Goal: Task Accomplishment & Management: Manage account settings

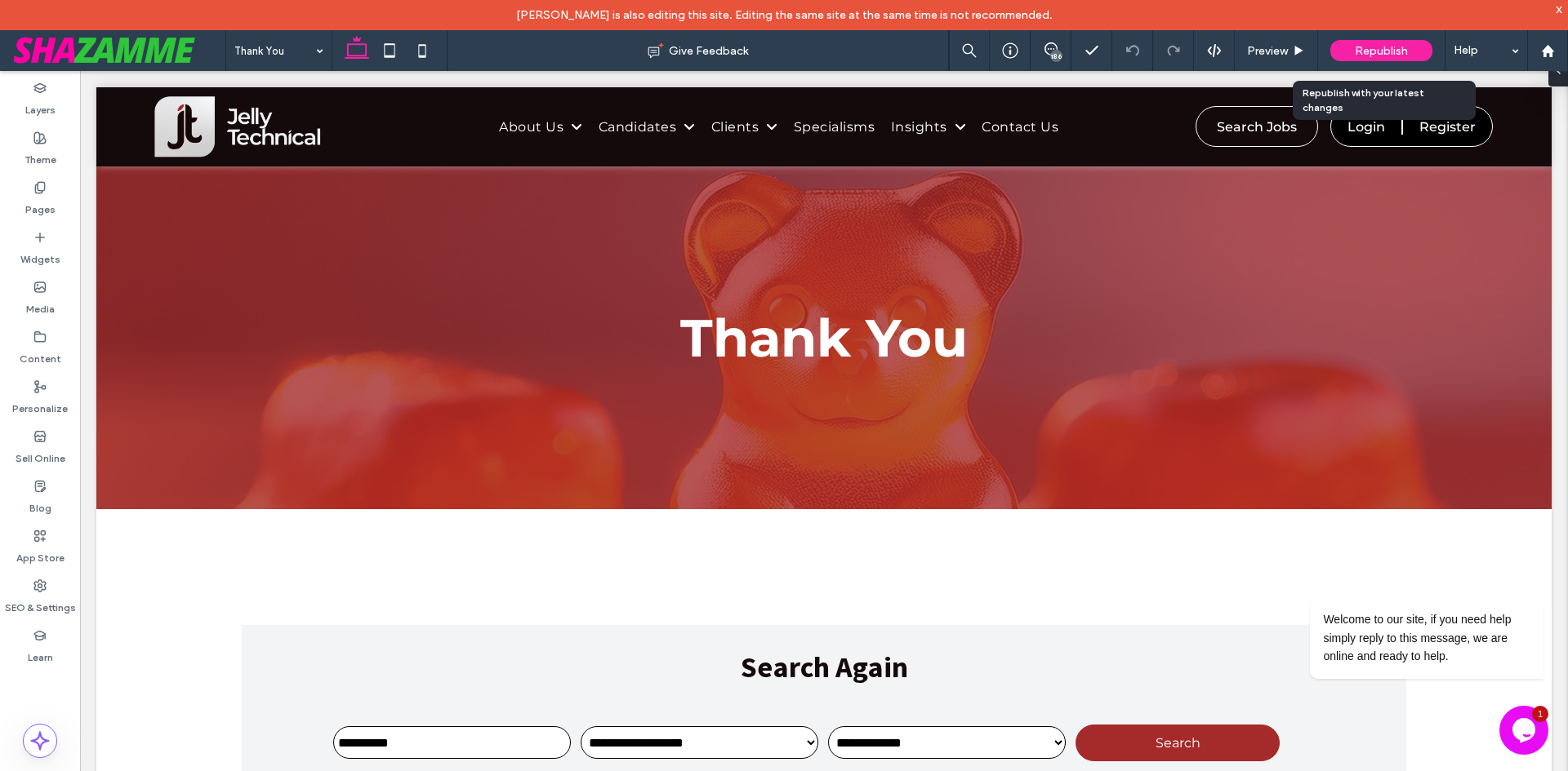
click at [1376, 54] on span "Republish" at bounding box center [1380, 51] width 53 height 14
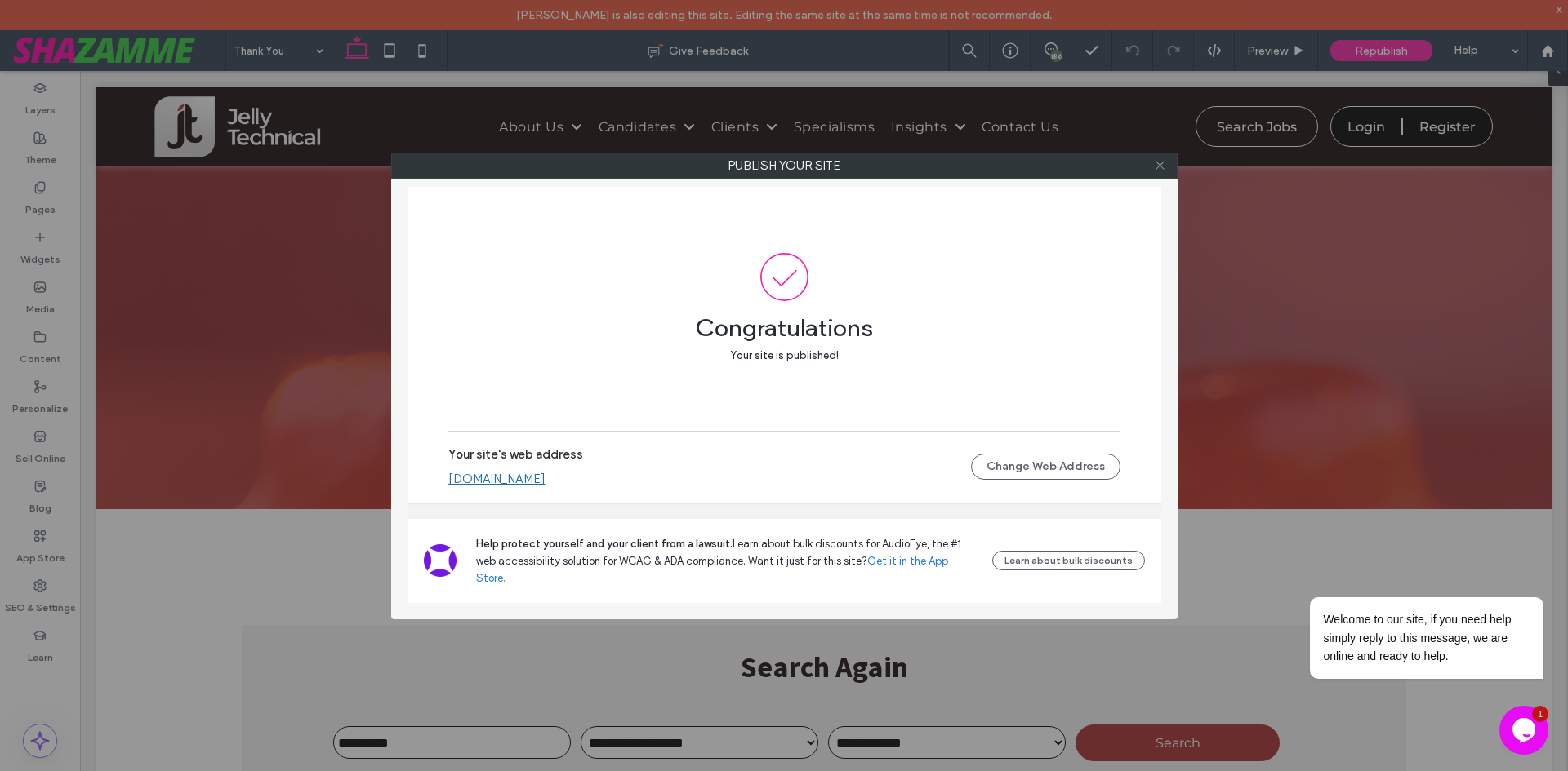
click at [1160, 168] on icon at bounding box center [1160, 165] width 13 height 13
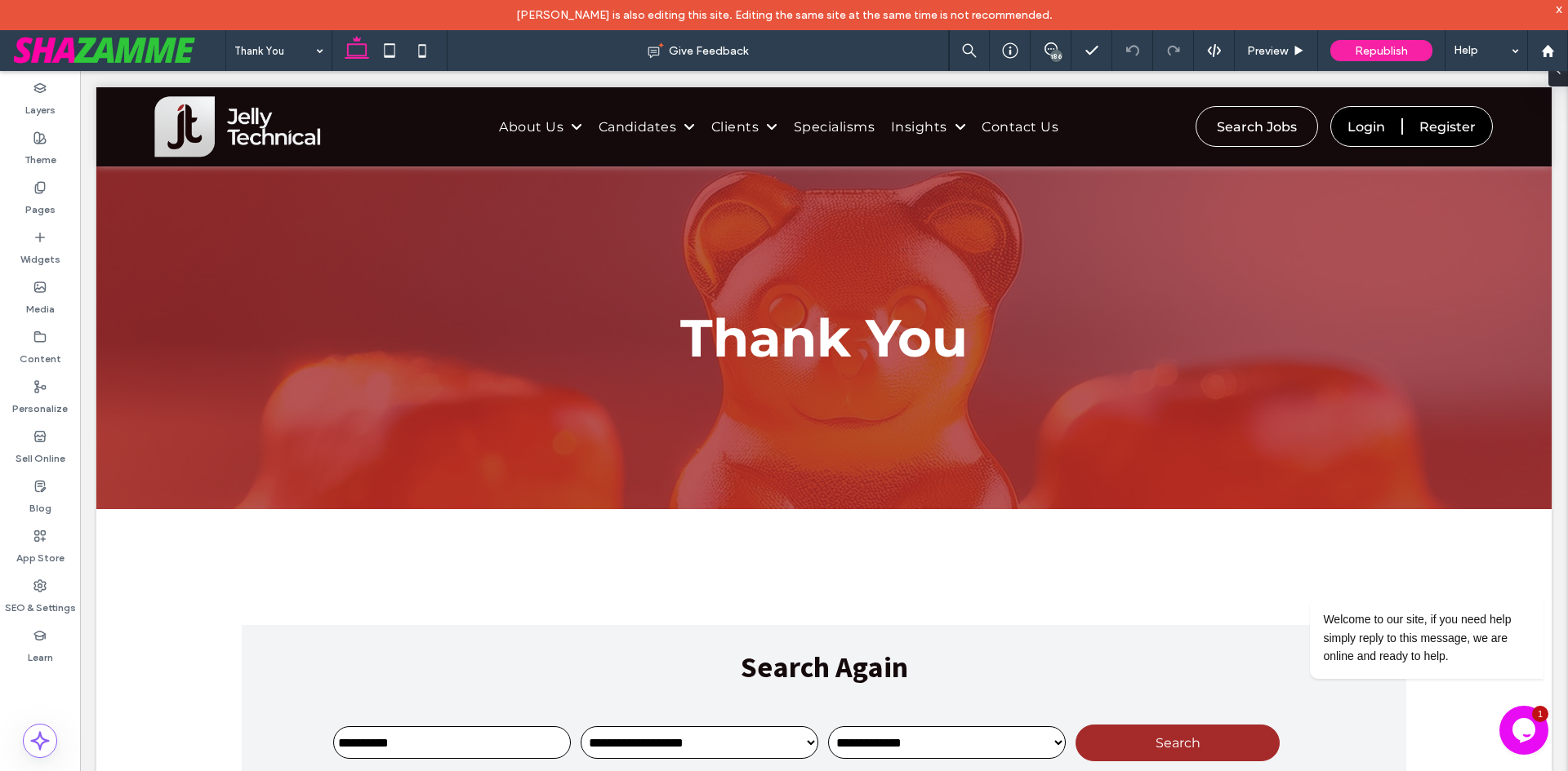
click at [1057, 50] on div "186" at bounding box center [1056, 55] width 13 height 13
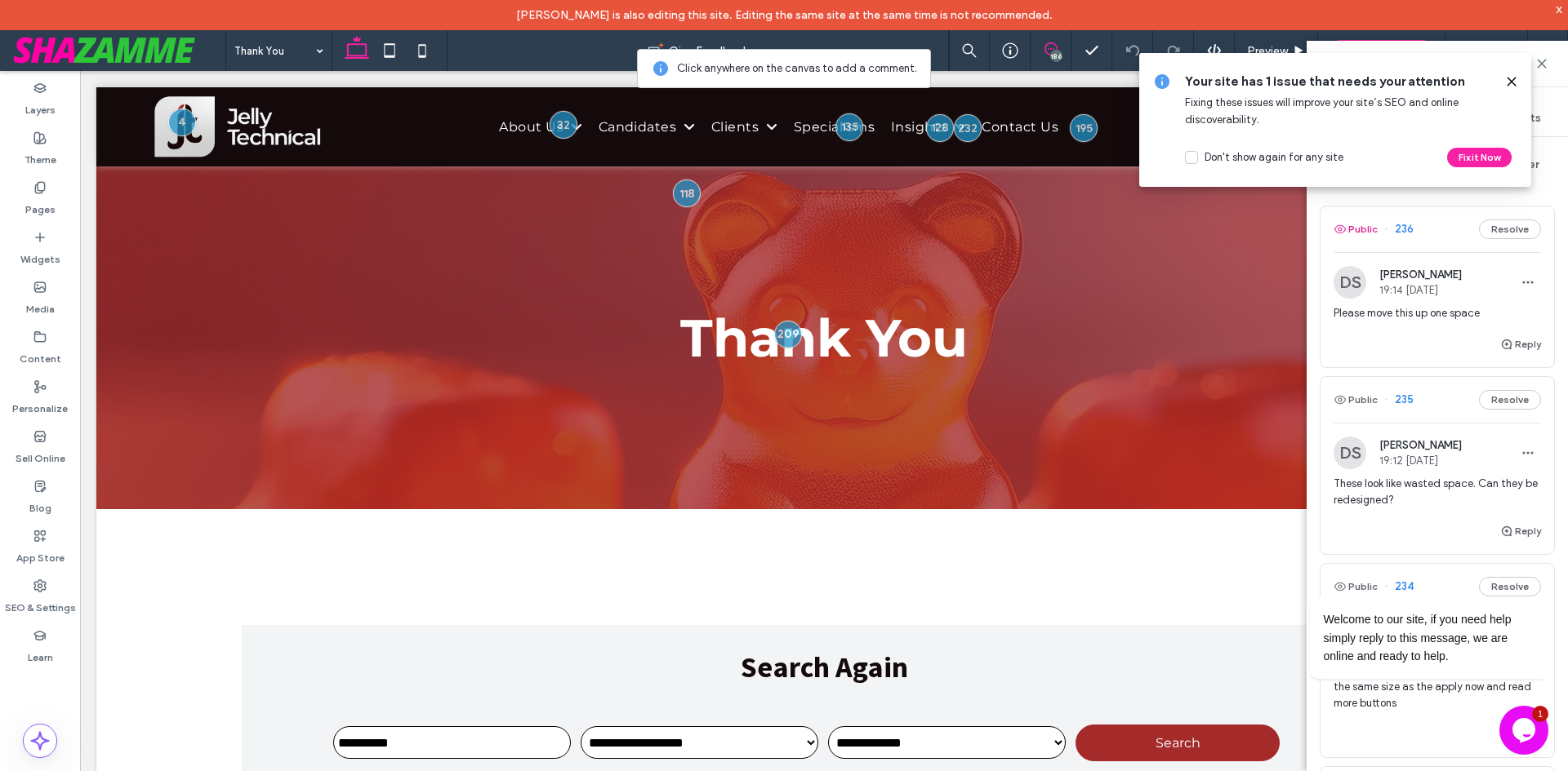
click at [1353, 219] on button "Public" at bounding box center [1355, 229] width 44 height 19
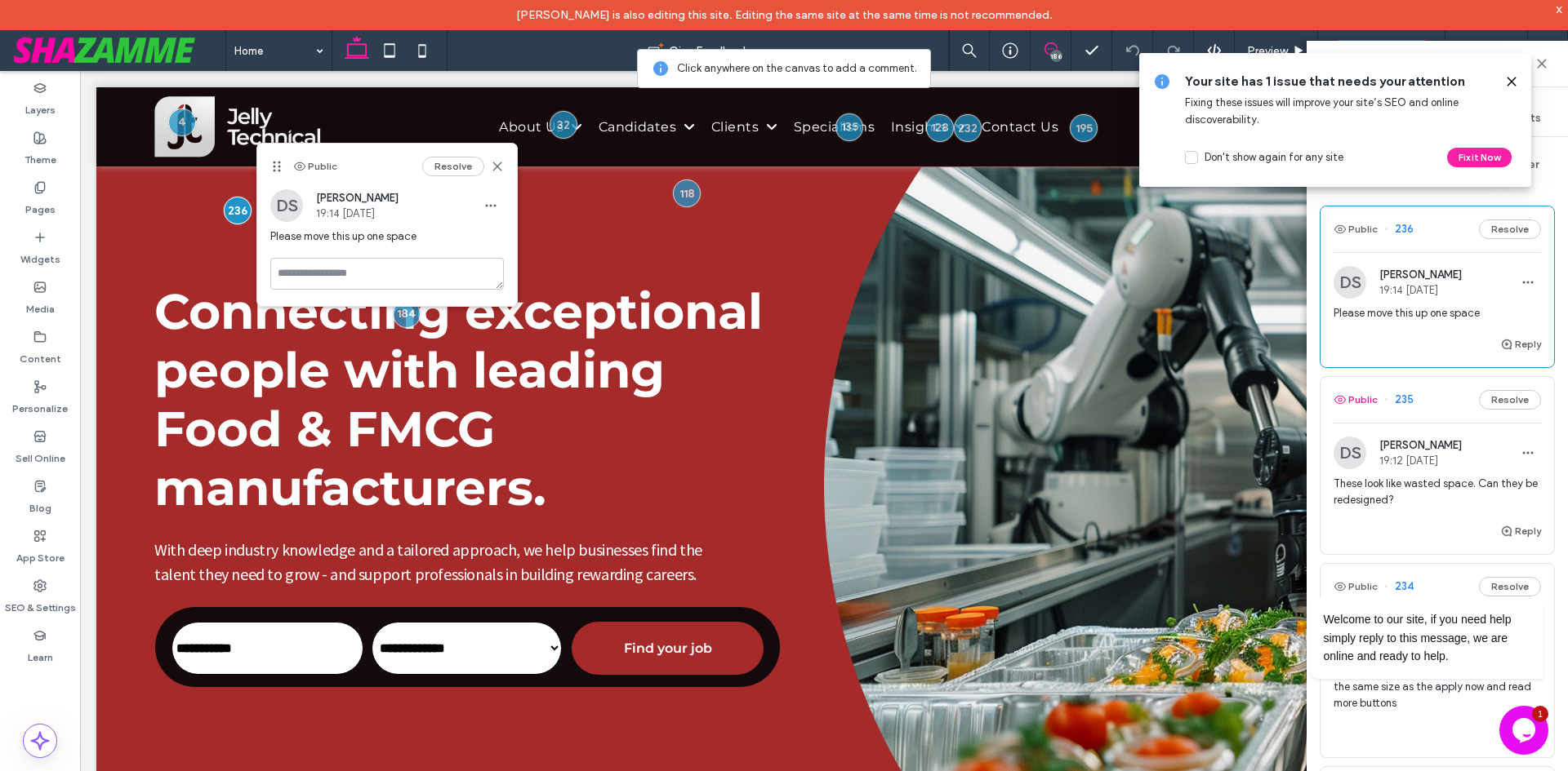
click at [1369, 408] on button "Public" at bounding box center [1355, 399] width 44 height 19
click at [1362, 404] on button "Public" at bounding box center [1355, 399] width 44 height 19
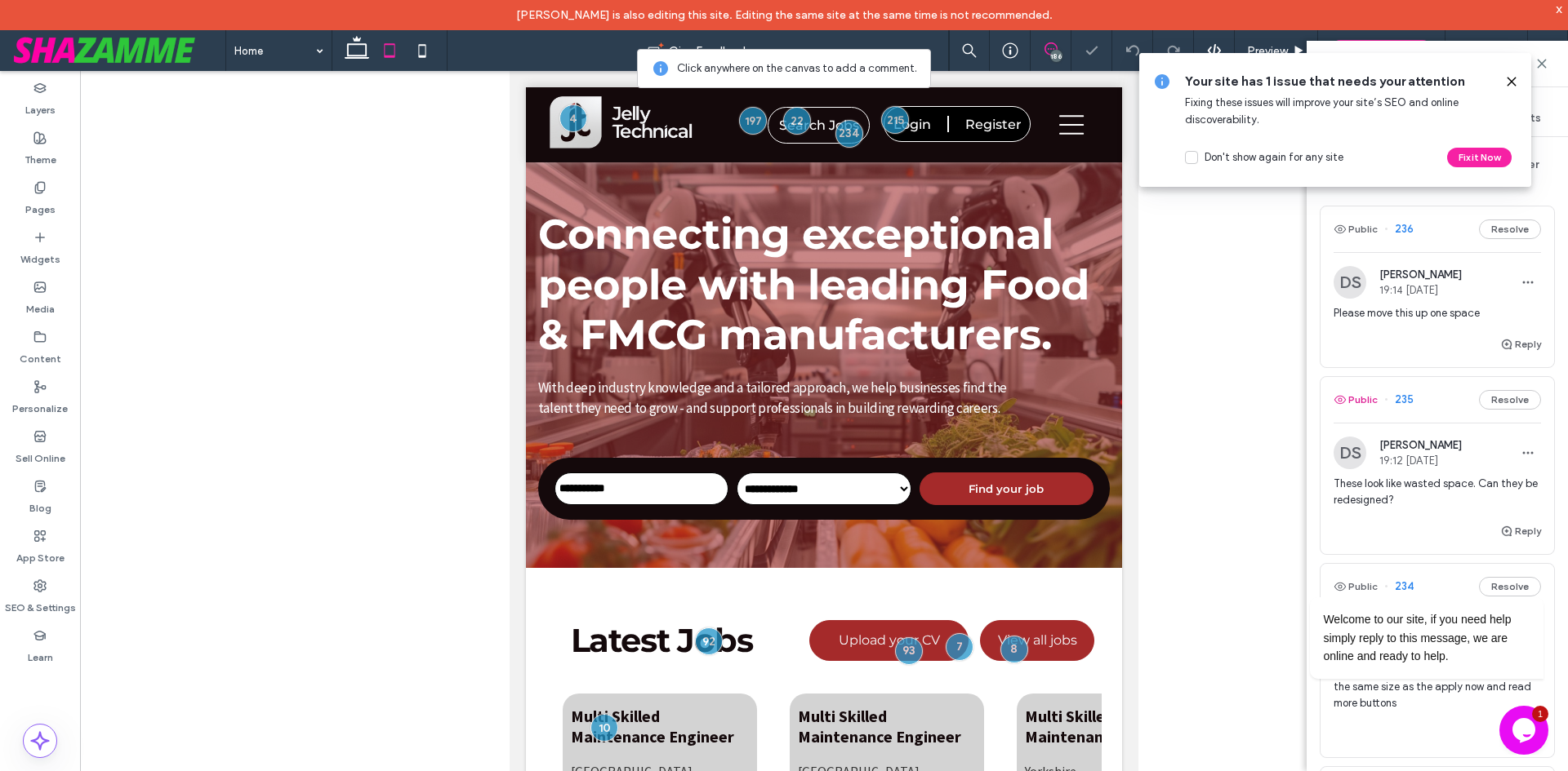
scroll to position [409, 0]
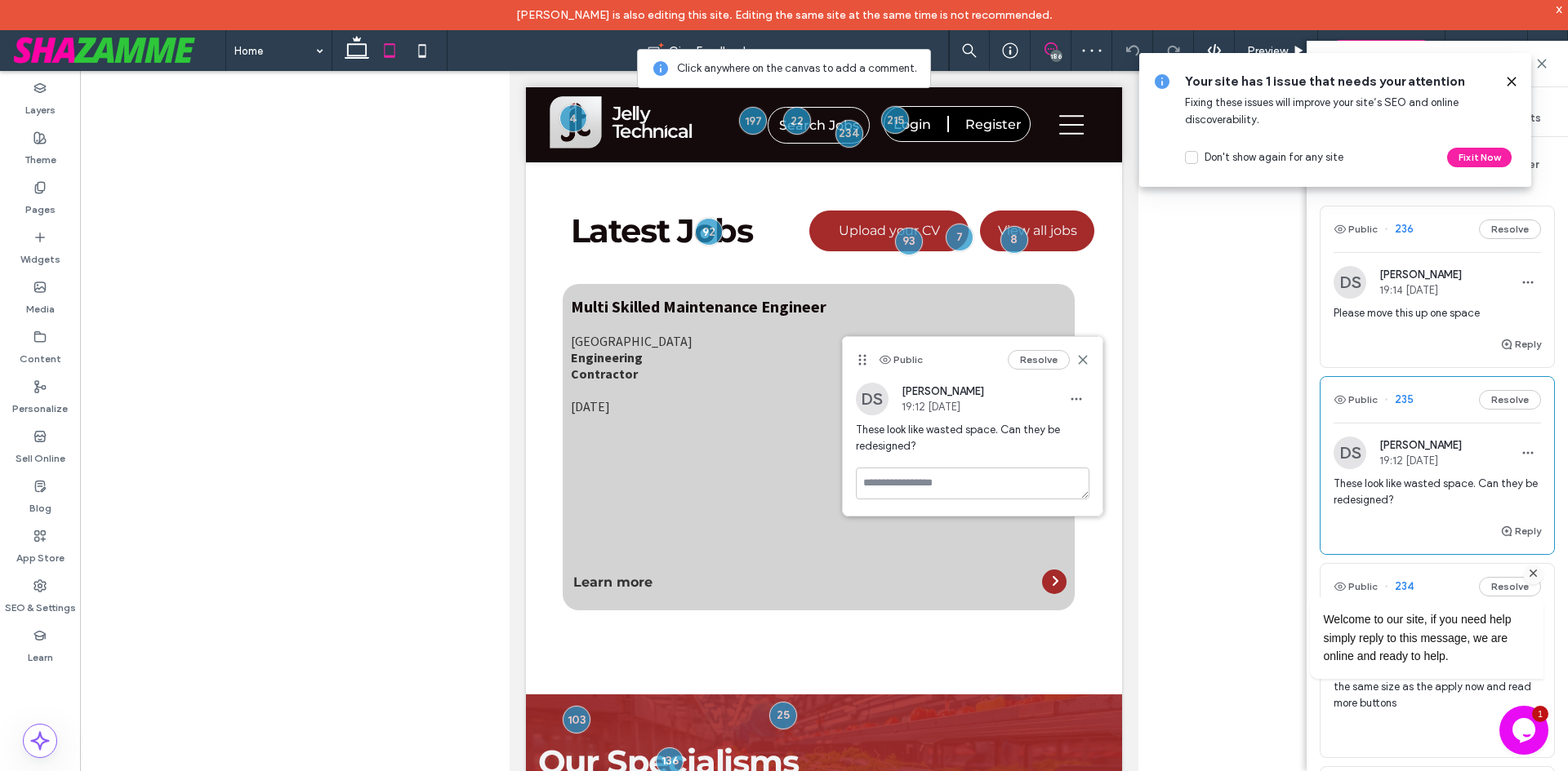
drag, startPoint x: 1530, startPoint y: 570, endPoint x: 2784, endPoint y: 1019, distance: 1332.0
click at [1530, 570] on icon "Chat attention grabber" at bounding box center [1534, 574] width 15 height 15
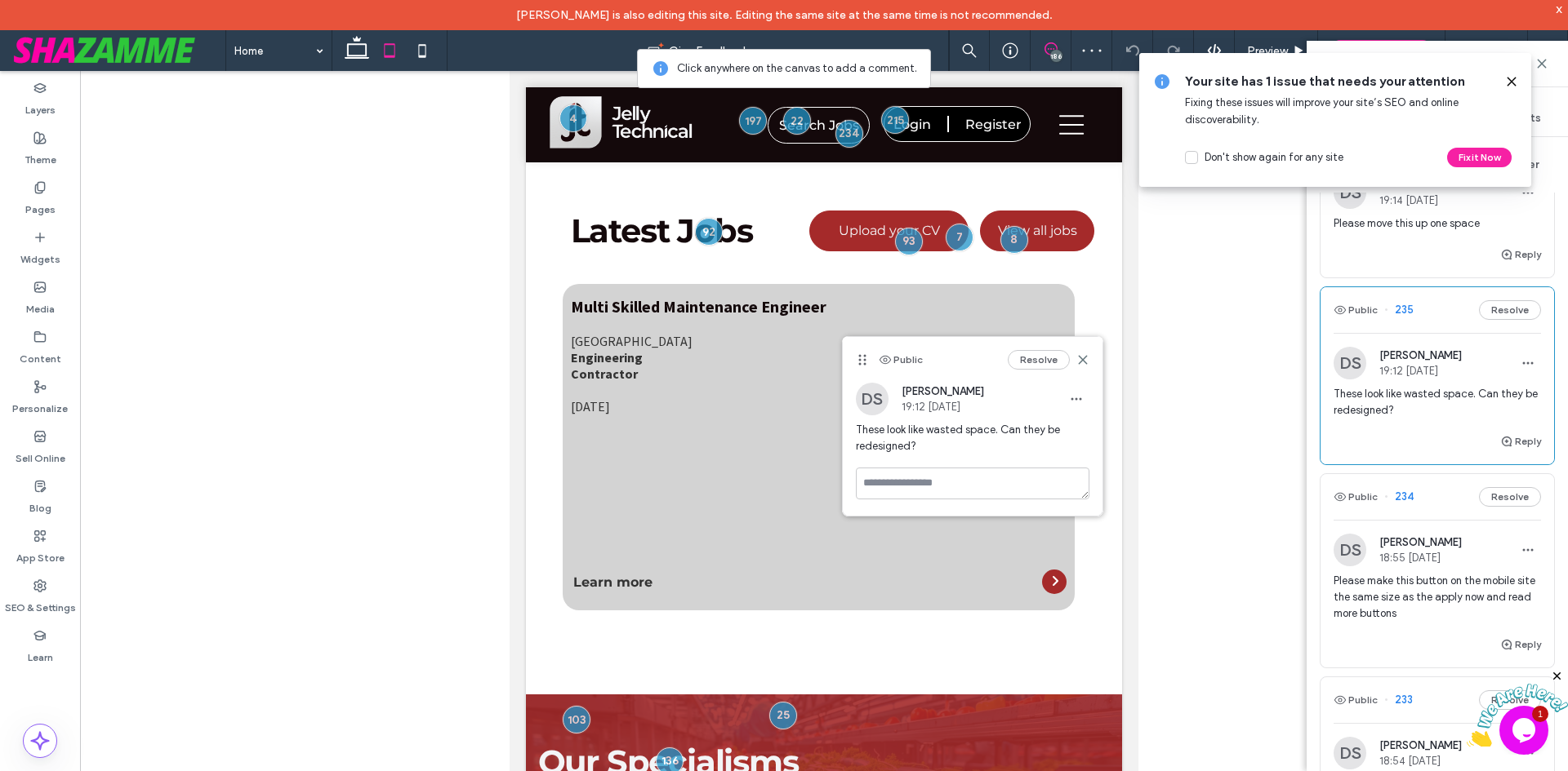
scroll to position [163, 0]
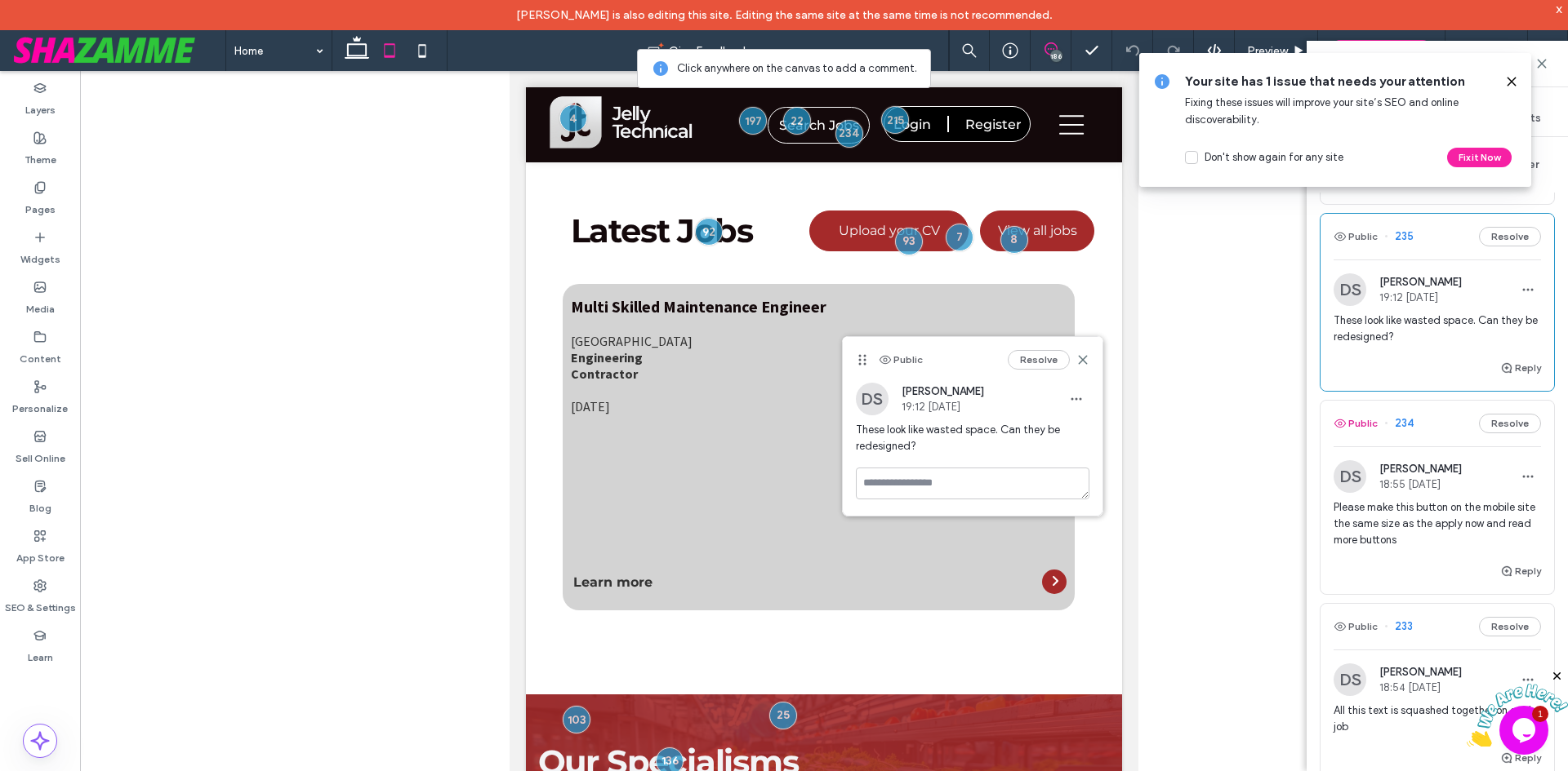
click at [1364, 425] on button "Public" at bounding box center [1355, 423] width 44 height 19
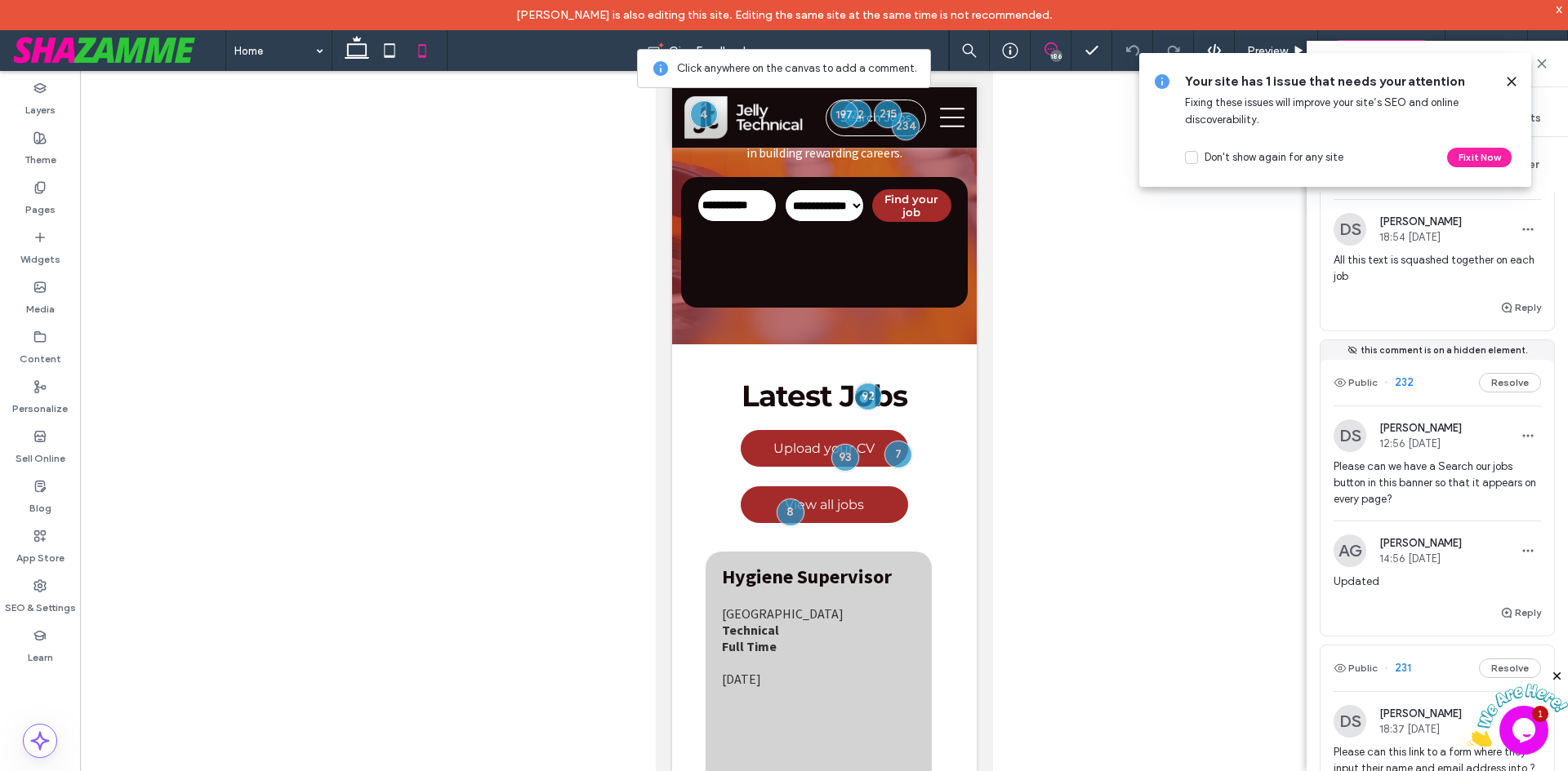
scroll to position [346, 0]
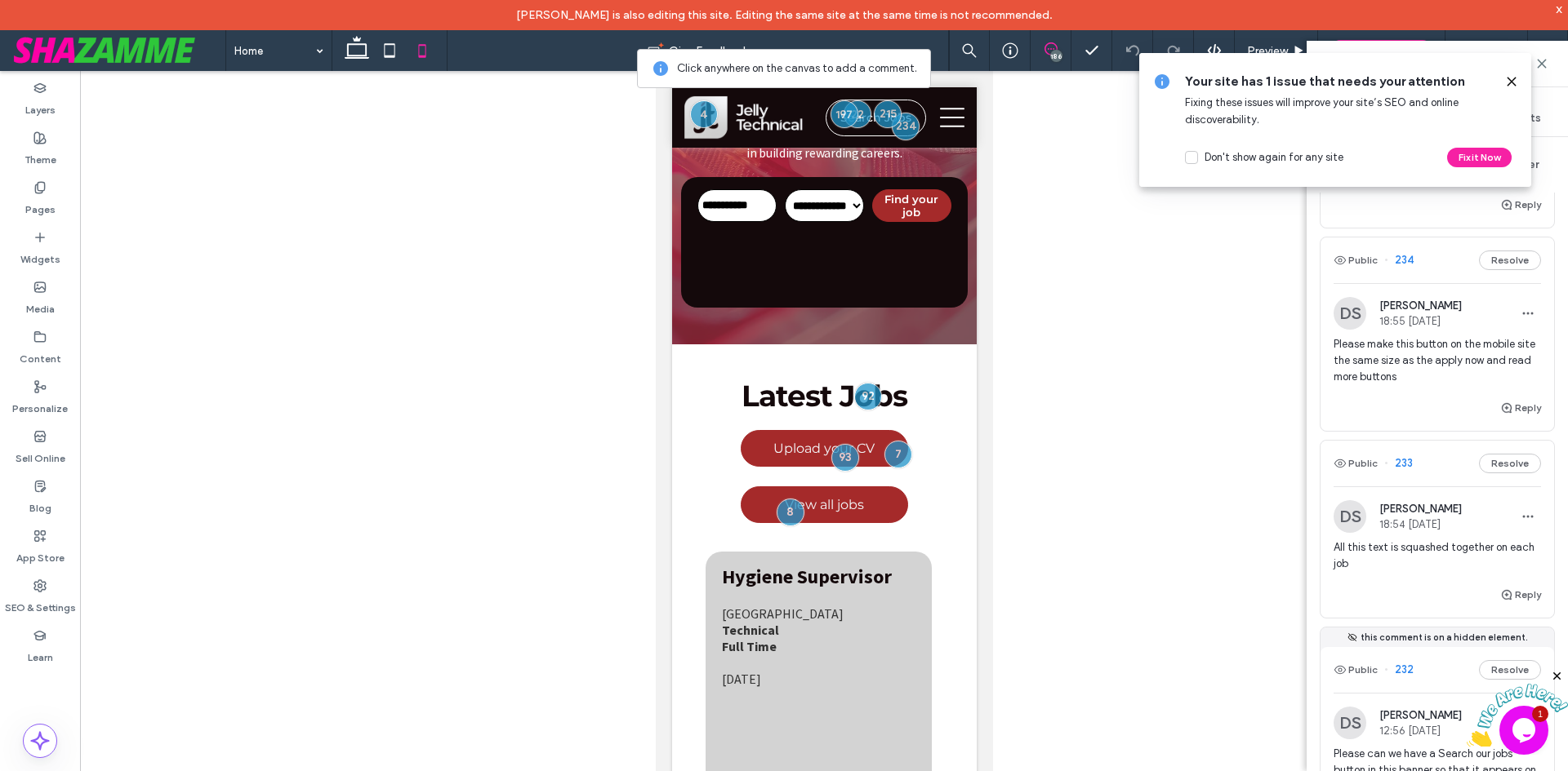
click at [1509, 81] on icon at bounding box center [1512, 82] width 13 height 13
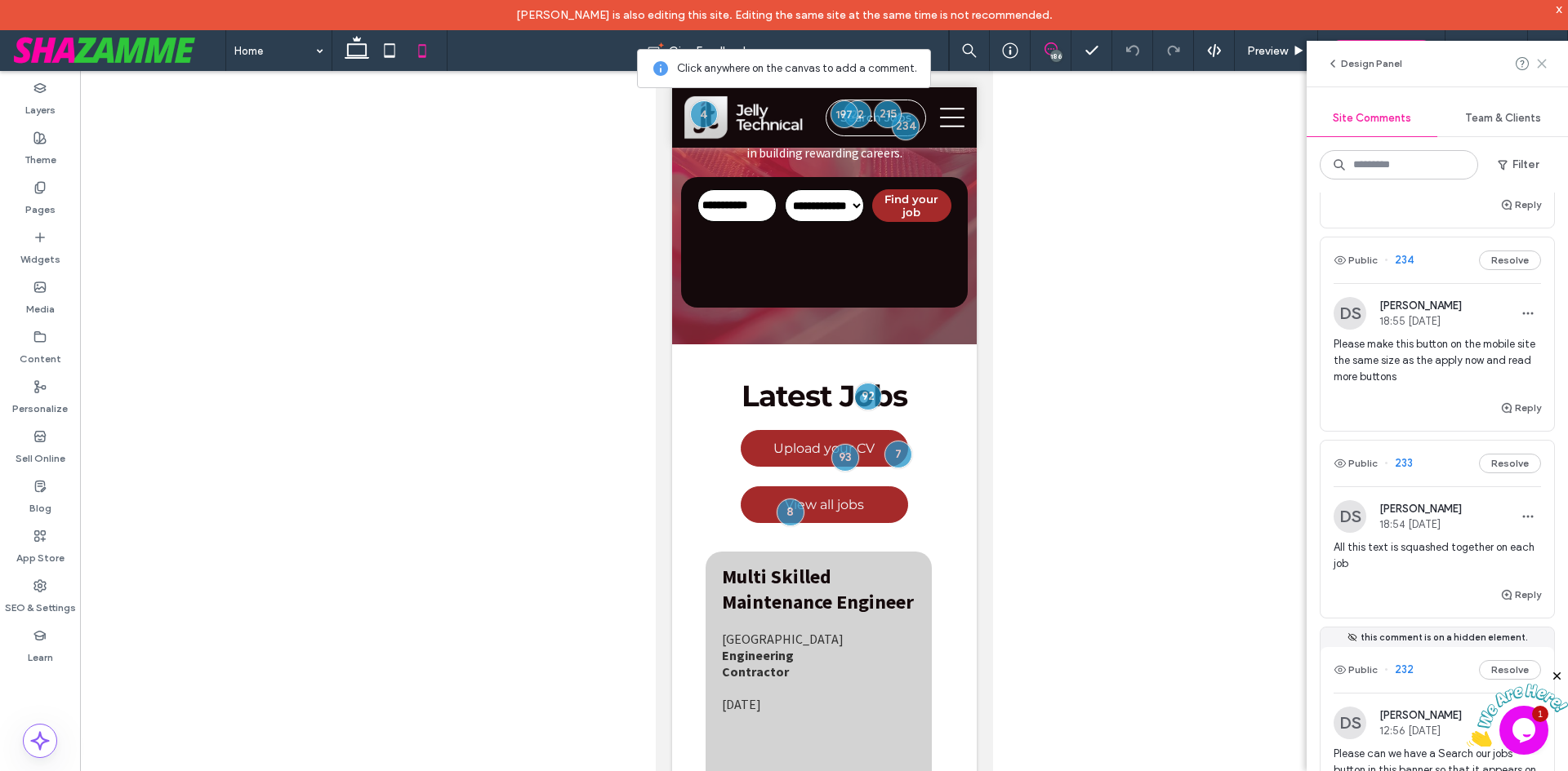
click at [1542, 63] on use at bounding box center [1541, 63] width 8 height 8
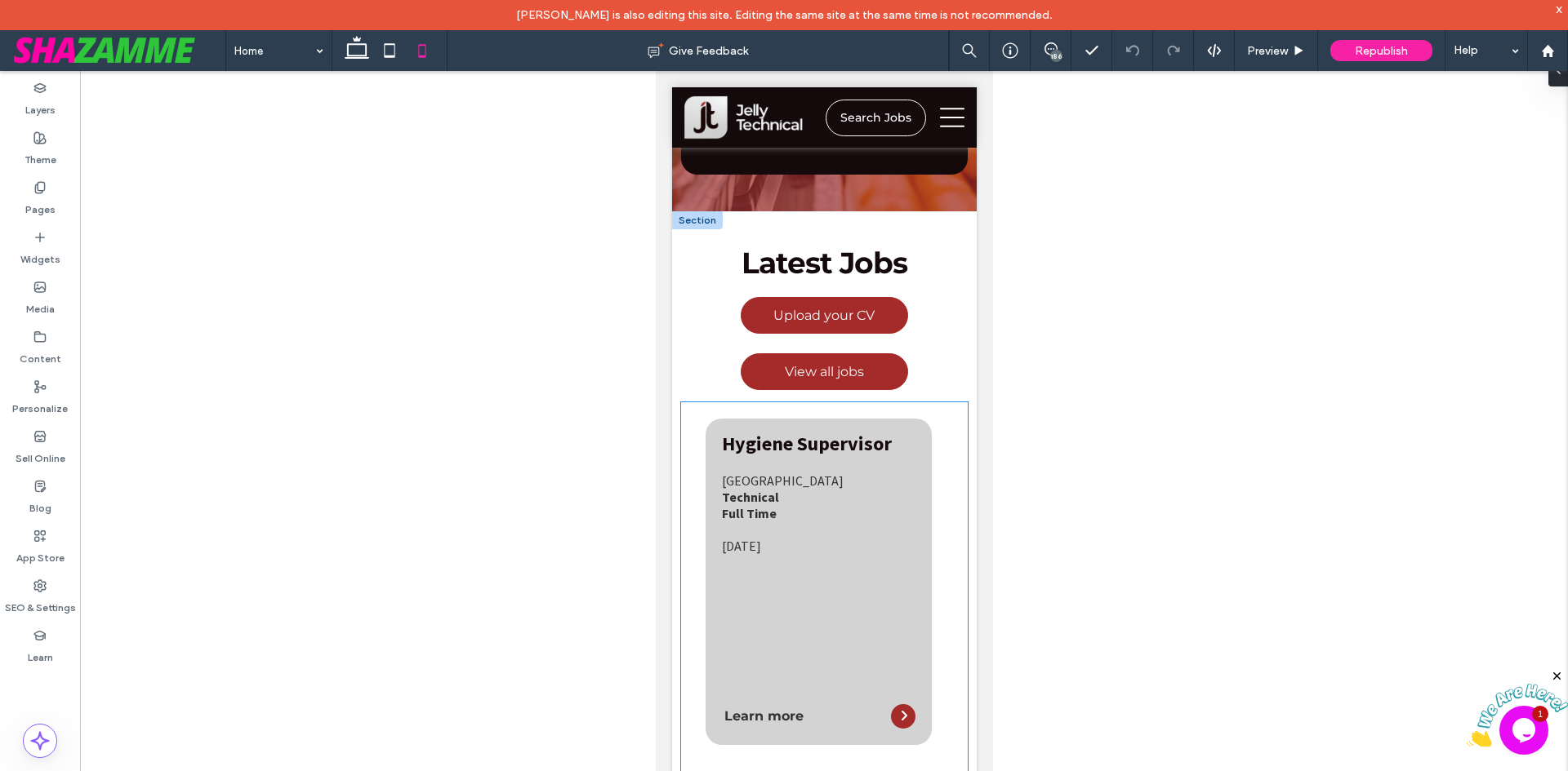
scroll to position [571, 0]
